Goal: Entertainment & Leisure: Consume media (video, audio)

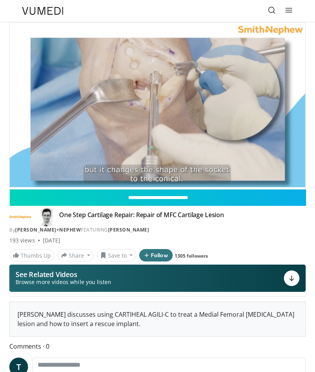
click at [162, 104] on icon "Video Player" at bounding box center [158, 106] width 16 height 16
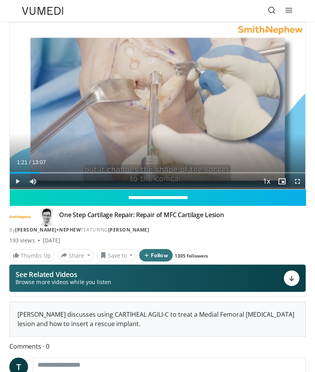
click at [155, 107] on icon "Video Player" at bounding box center [158, 106] width 16 height 16
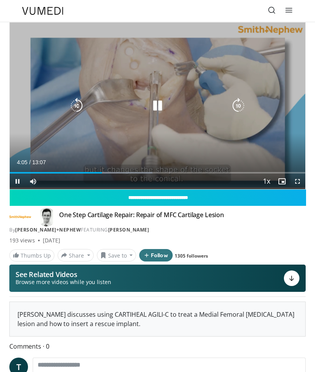
scroll to position [9, 0]
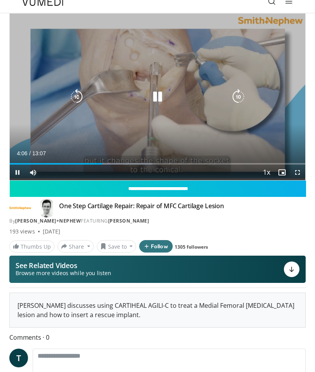
click at [156, 102] on icon "Video Player" at bounding box center [158, 97] width 16 height 16
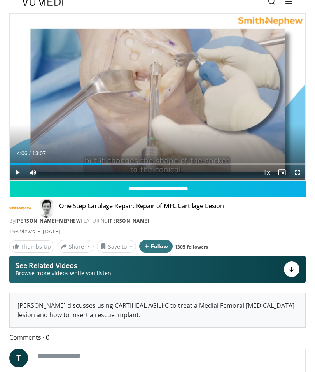
click at [164, 89] on icon "Video Player" at bounding box center [158, 97] width 16 height 16
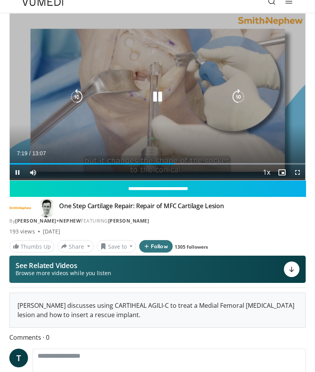
click at [164, 93] on icon "Video Player" at bounding box center [158, 97] width 16 height 16
click at [163, 100] on icon "Video Player" at bounding box center [158, 97] width 16 height 16
